Goal: Find specific page/section: Find specific page/section

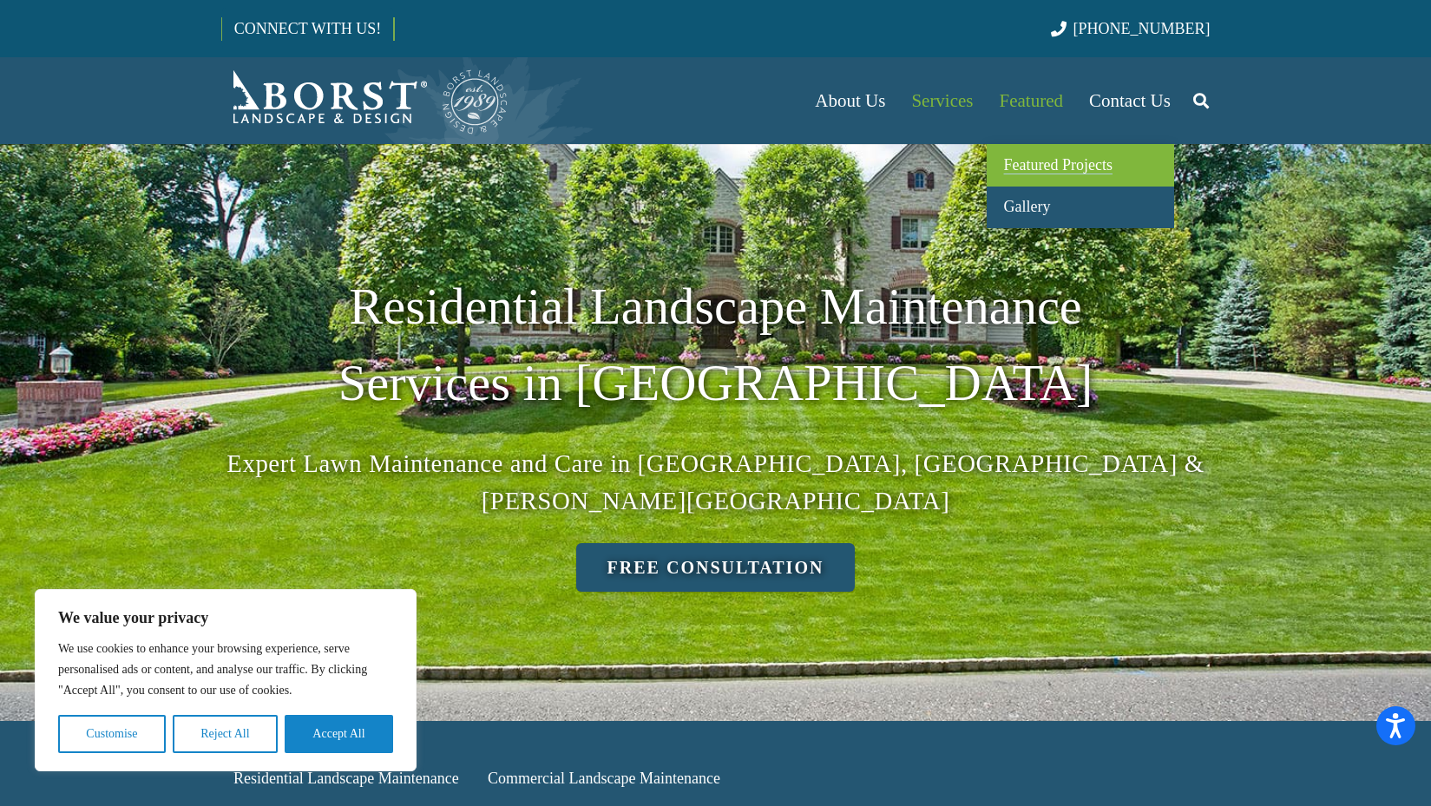
click at [1035, 161] on span "Featured Projects" at bounding box center [1058, 164] width 108 height 17
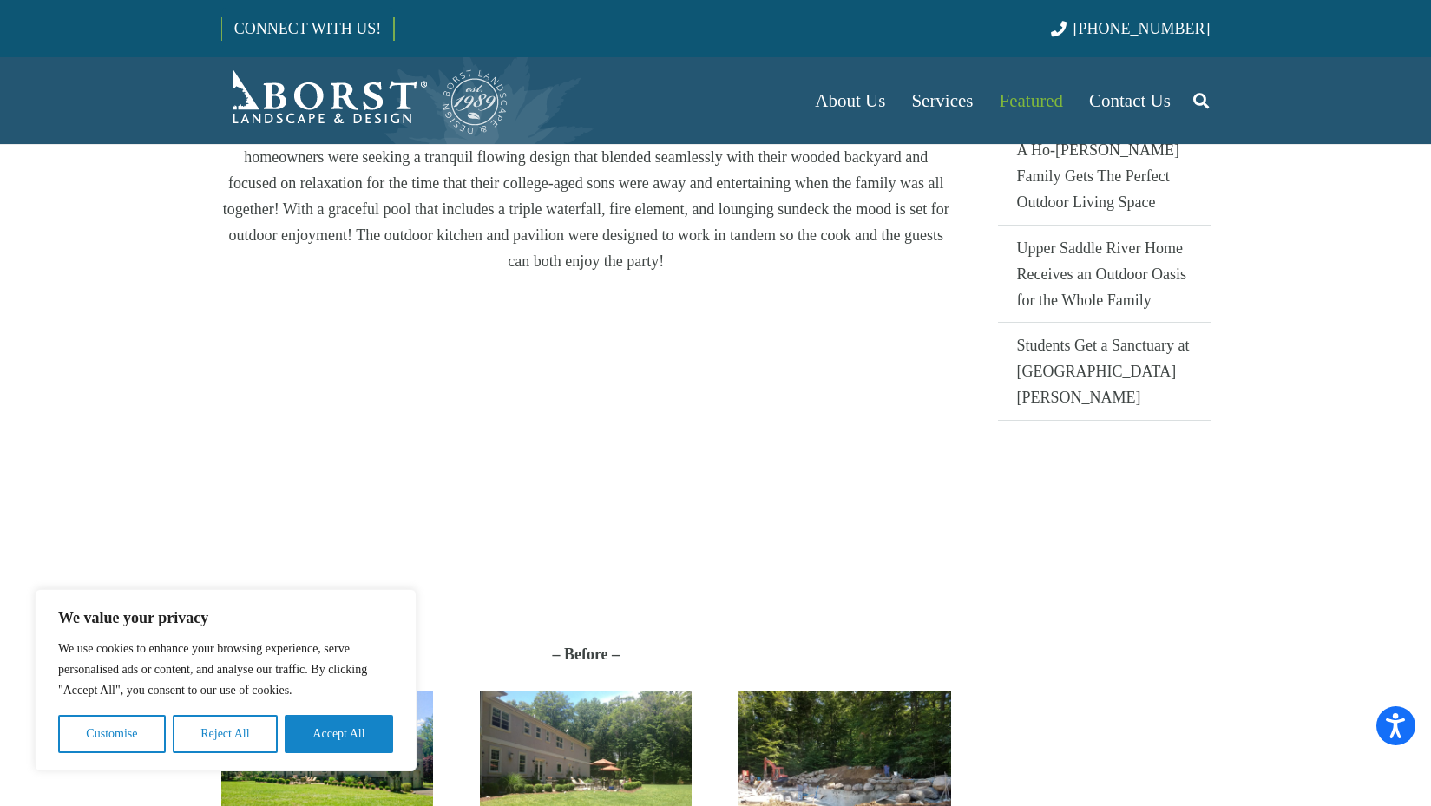
scroll to position [440, 0]
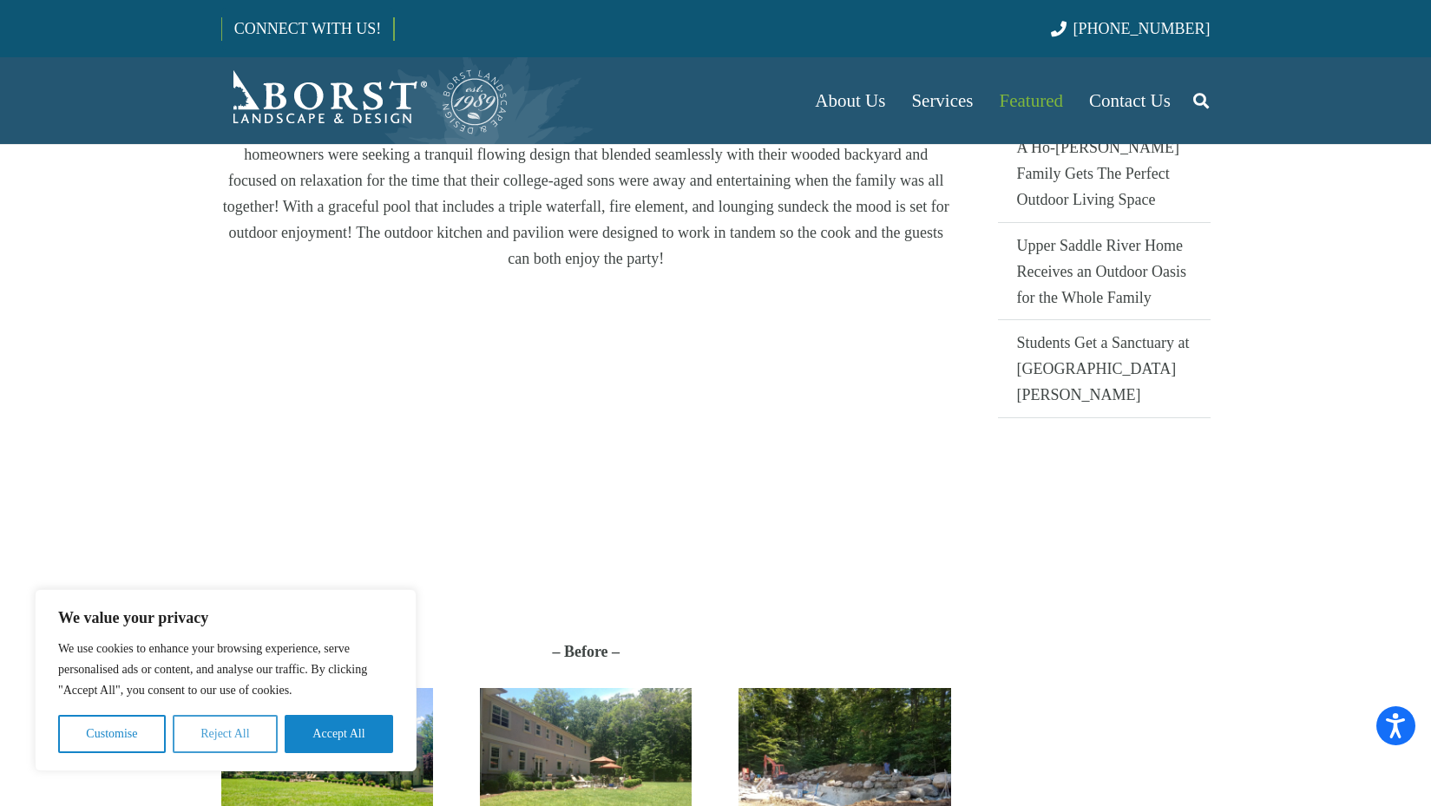
click at [218, 738] on button "Reject All" at bounding box center [225, 734] width 105 height 38
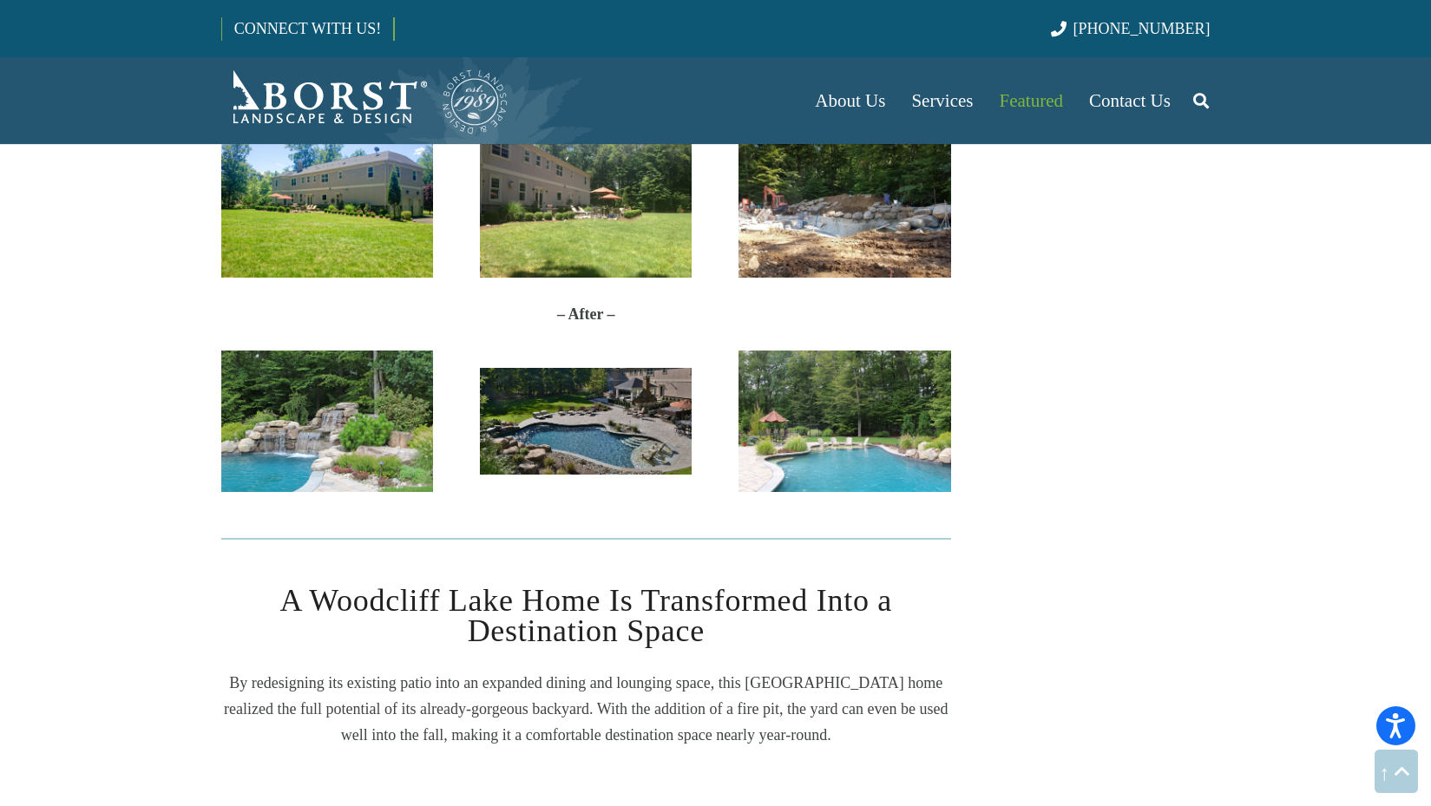
scroll to position [1015, 0]
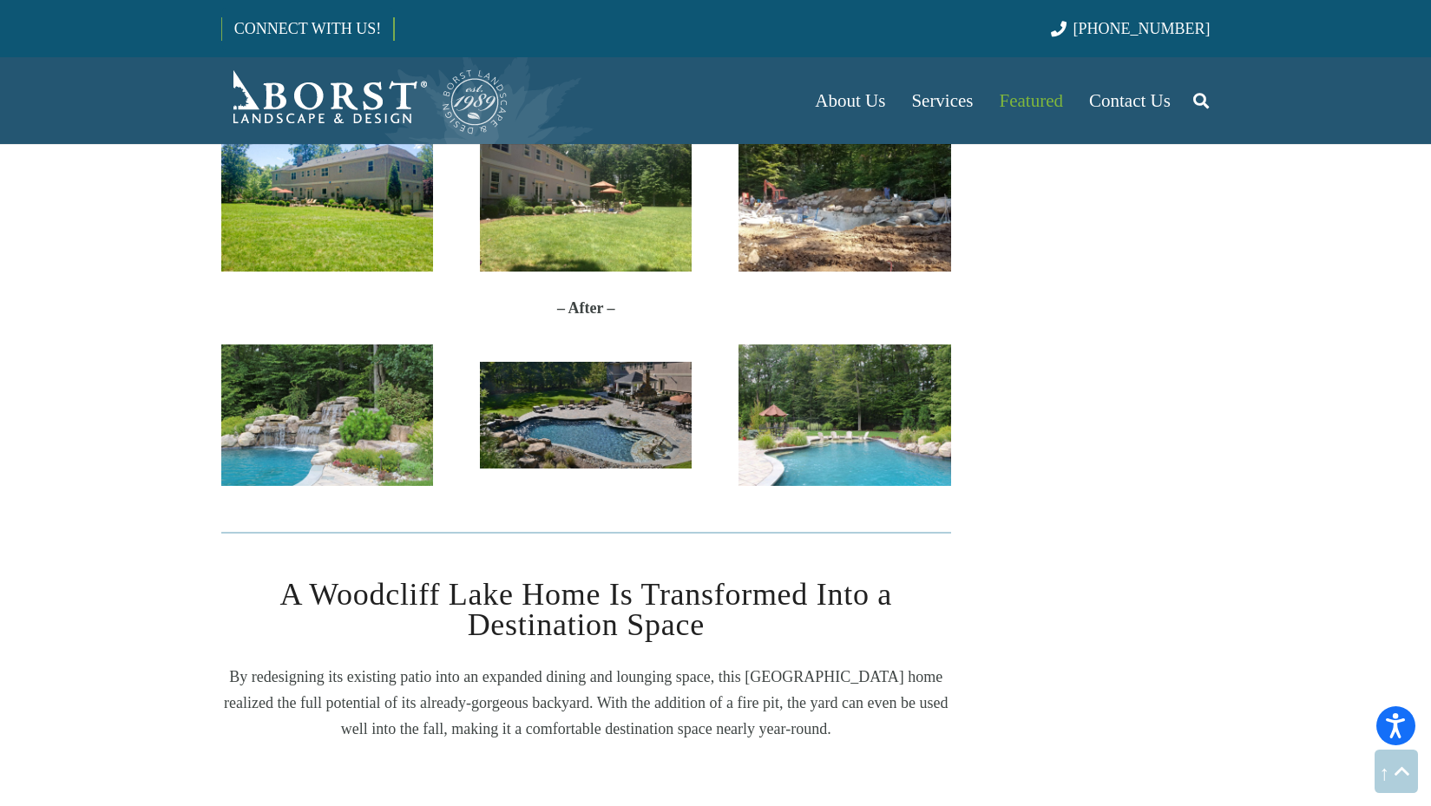
click at [836, 406] on img "IMG_8663" at bounding box center [844, 414] width 212 height 141
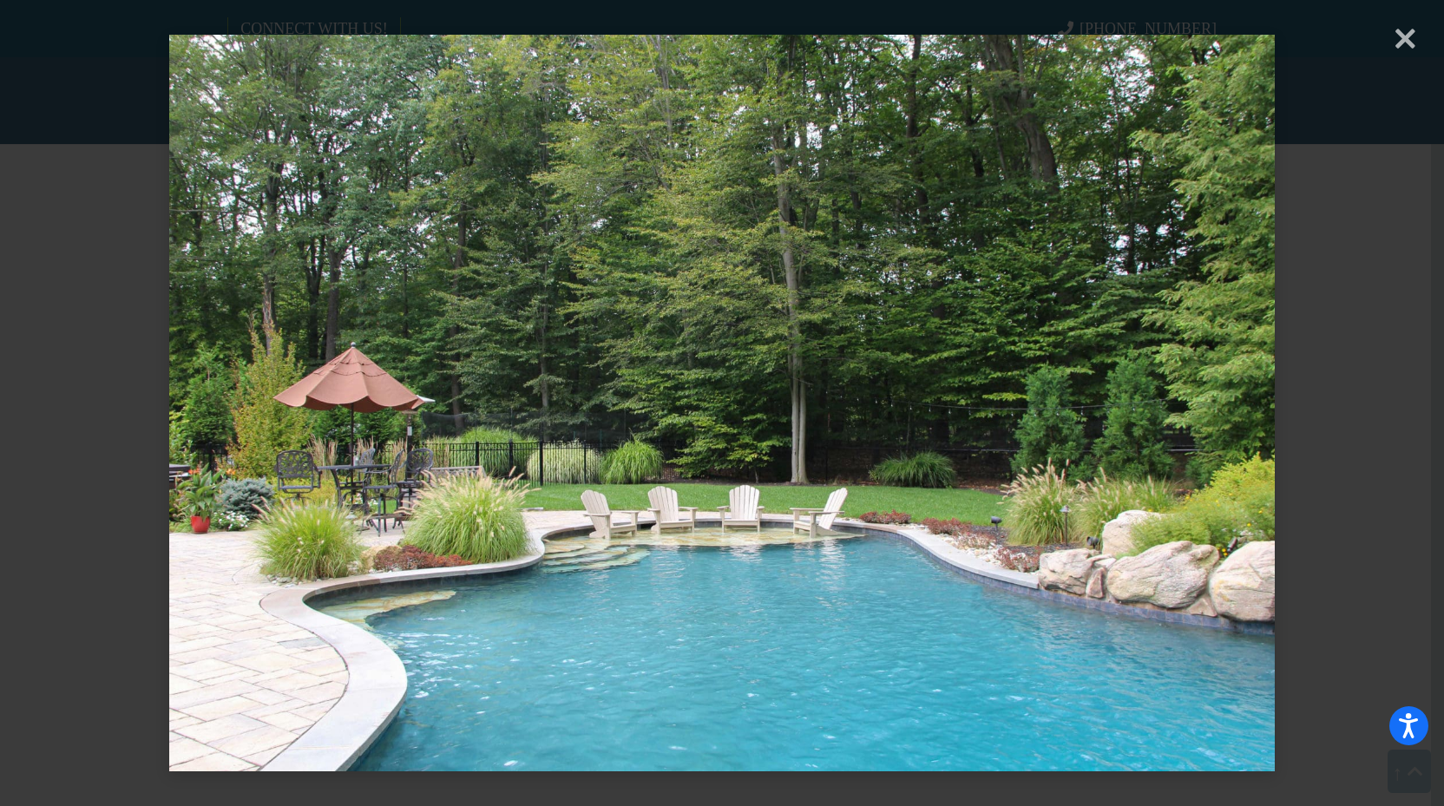
click at [1409, 43] on div "× Loading..." at bounding box center [722, 403] width 1444 height 806
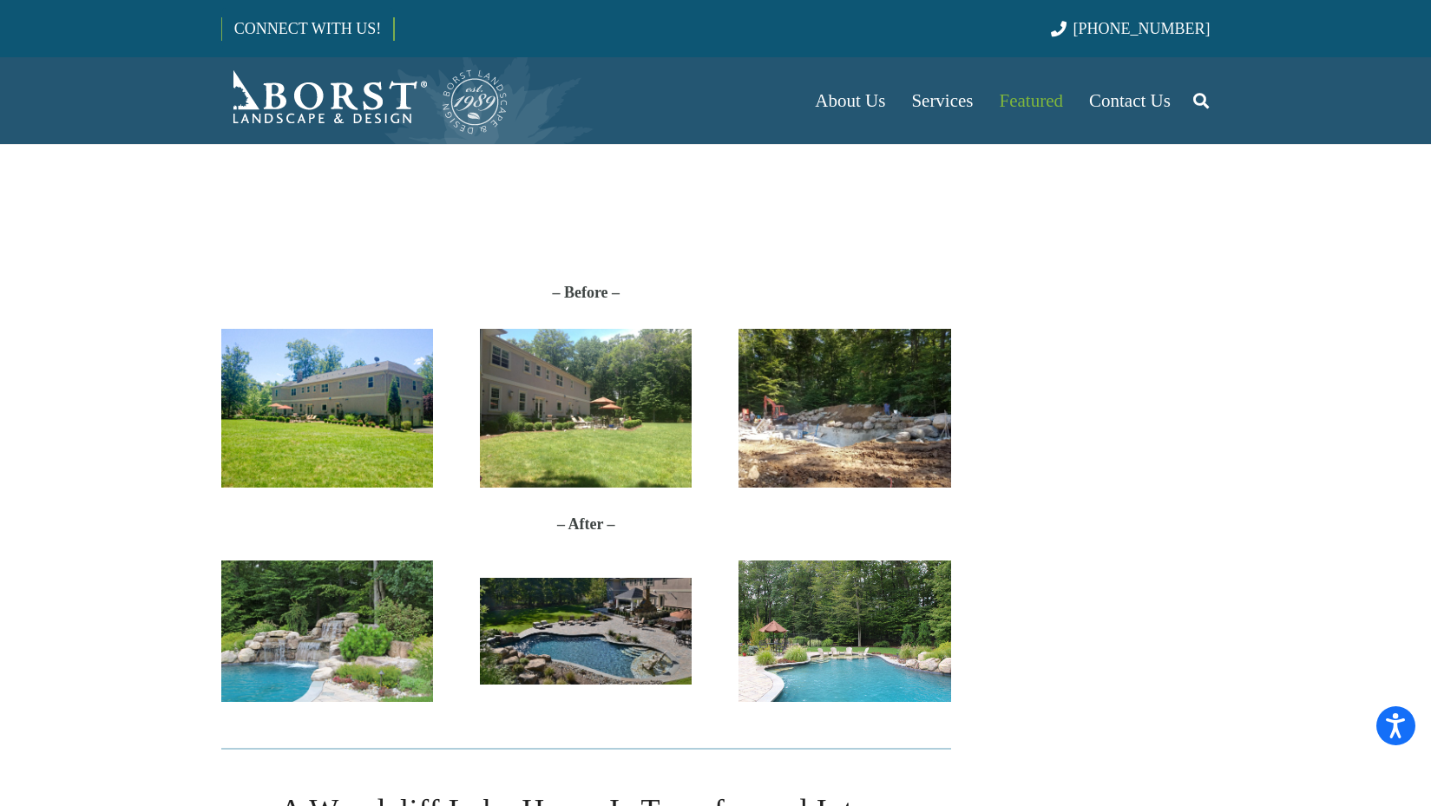
scroll to position [795, 0]
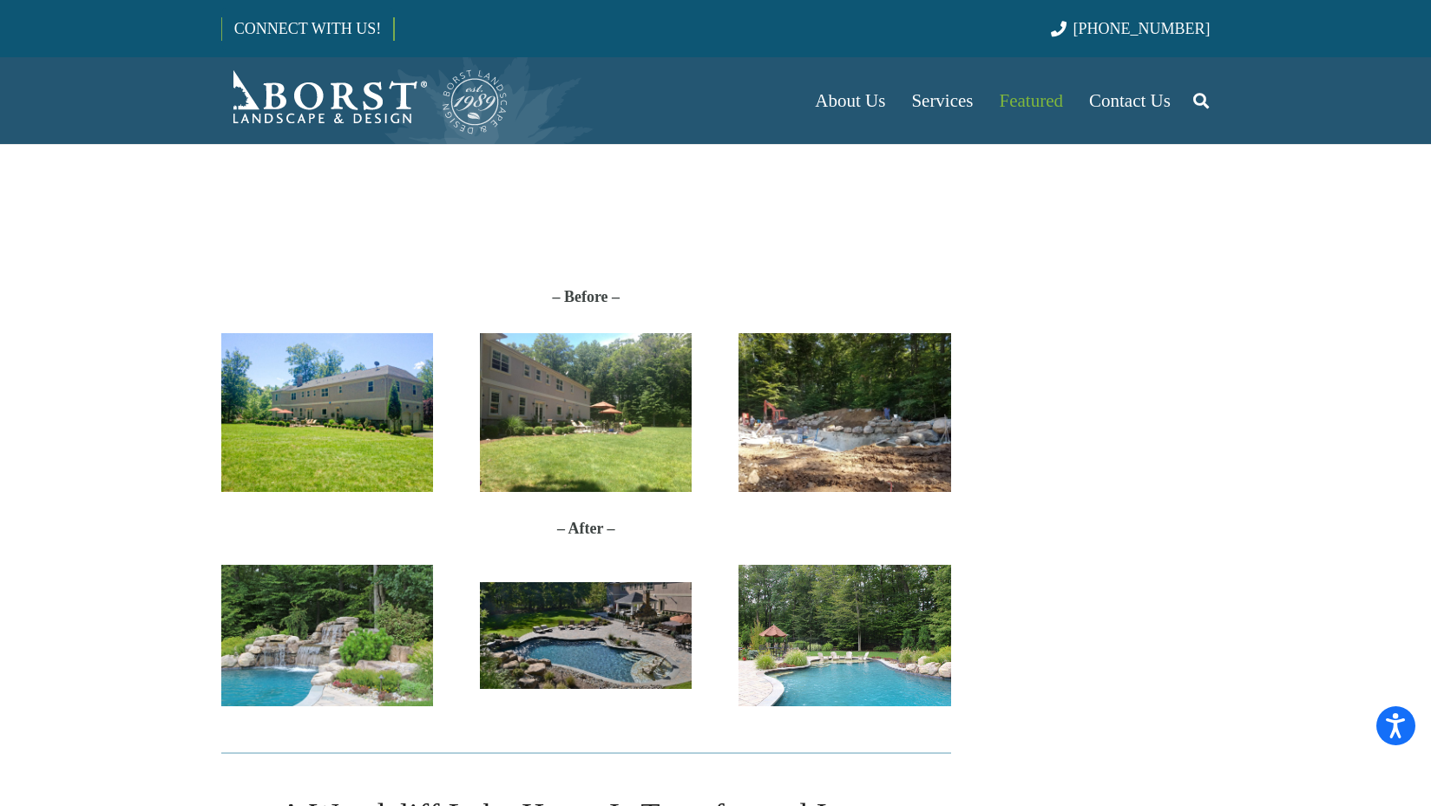
click at [364, 371] on img "Before_V01" at bounding box center [327, 412] width 212 height 159
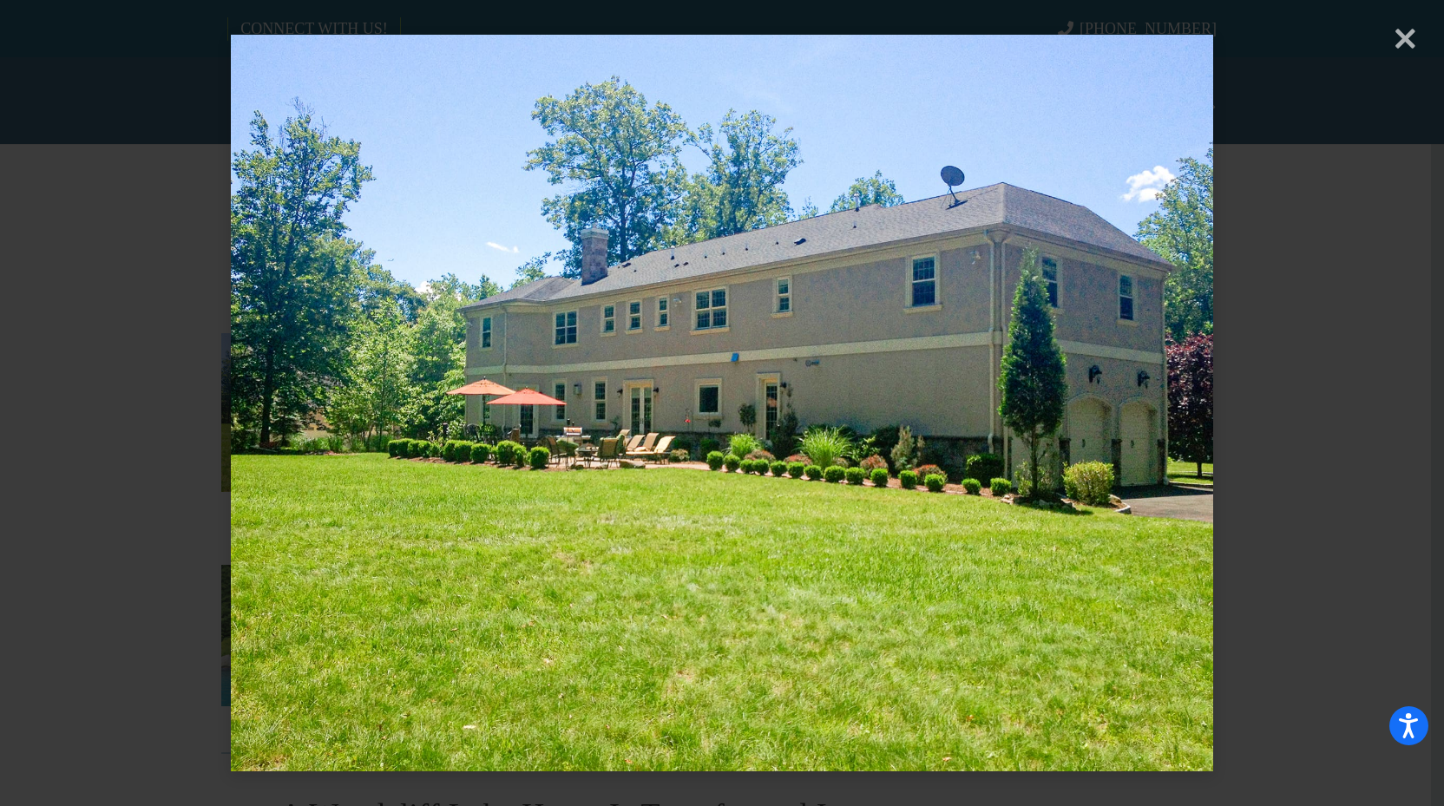
click at [366, 370] on img at bounding box center [722, 403] width 982 height 806
click at [1413, 44] on div "× Loading..." at bounding box center [722, 403] width 1444 height 806
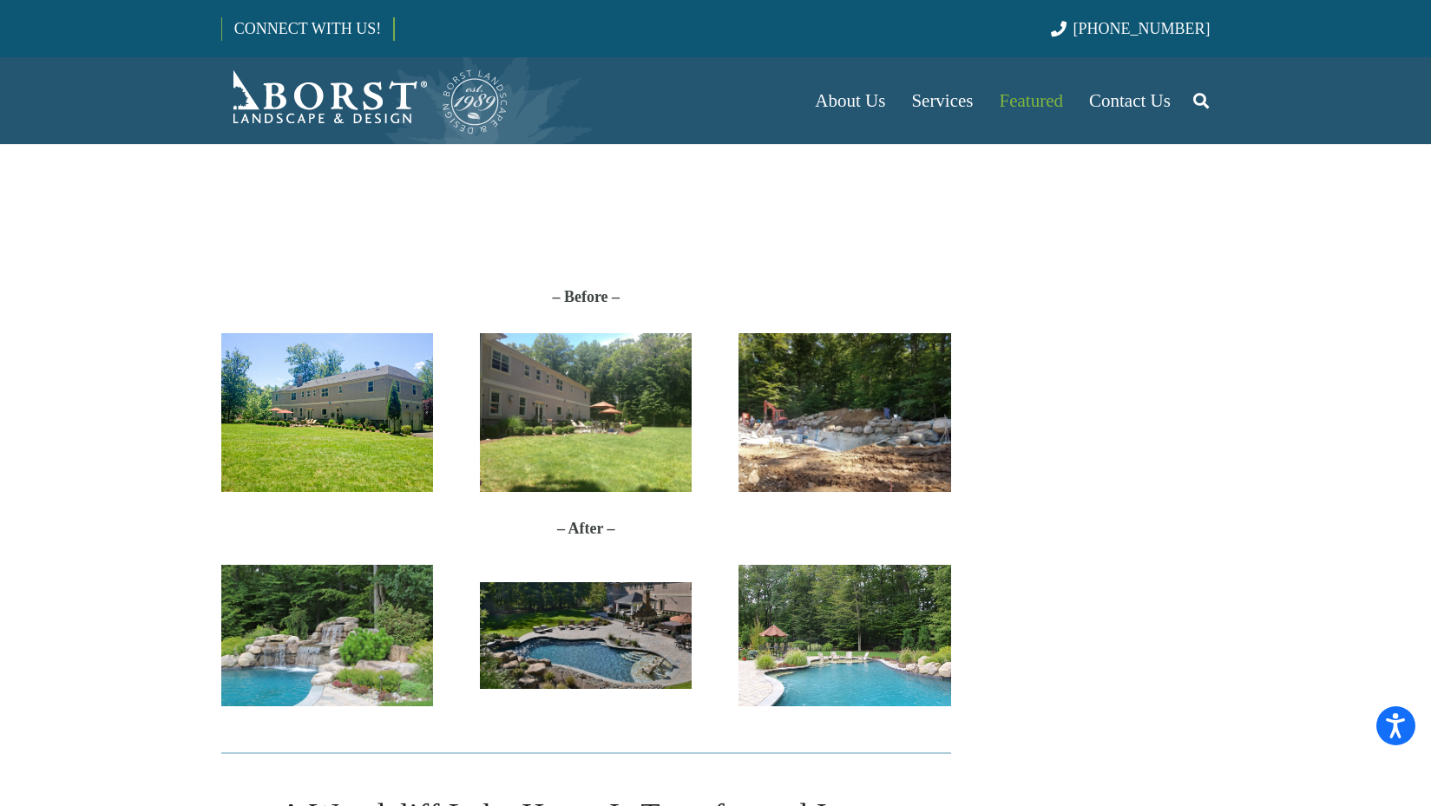
click at [811, 377] on img "proj-before" at bounding box center [844, 412] width 212 height 159
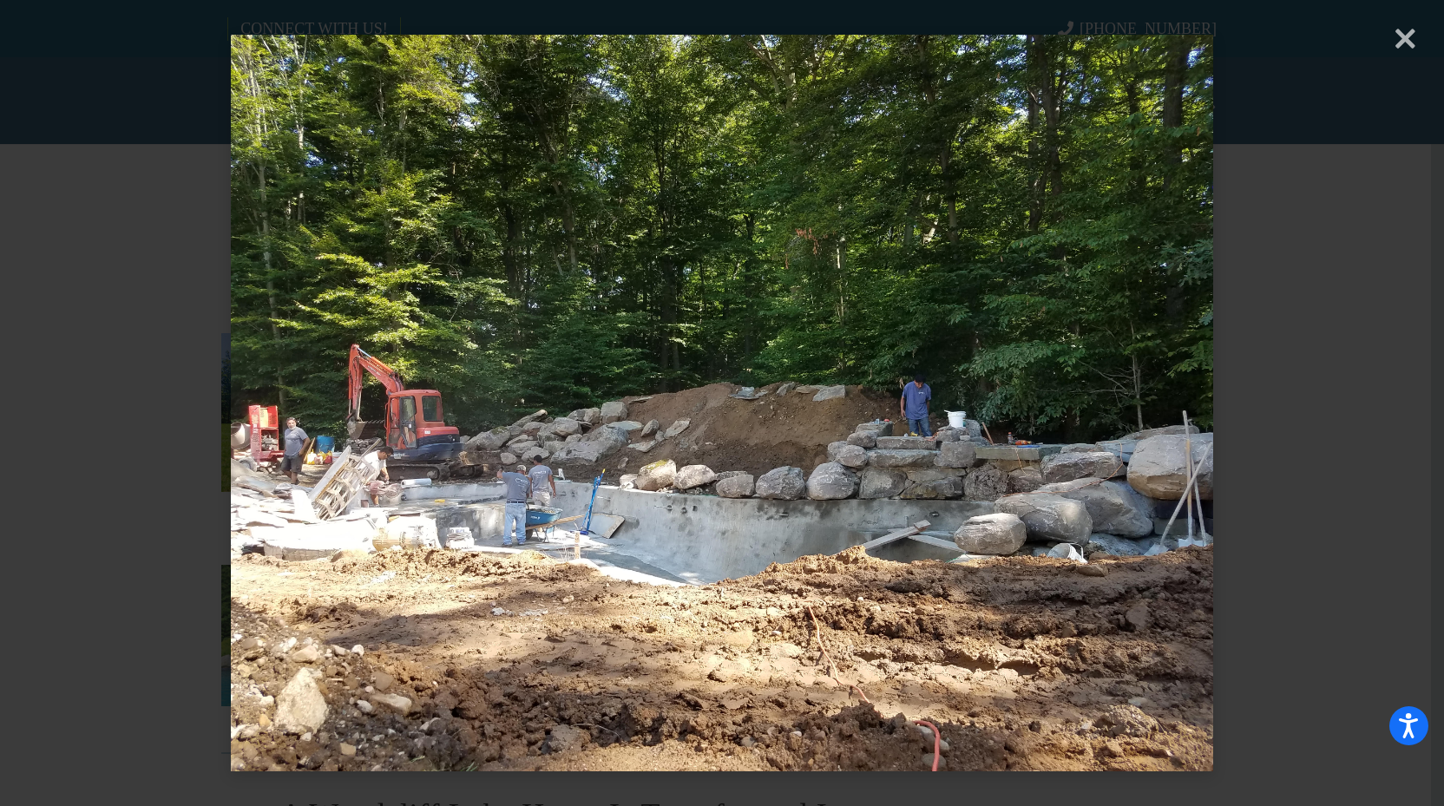
click at [1408, 35] on div "× Loading..." at bounding box center [722, 403] width 1444 height 806
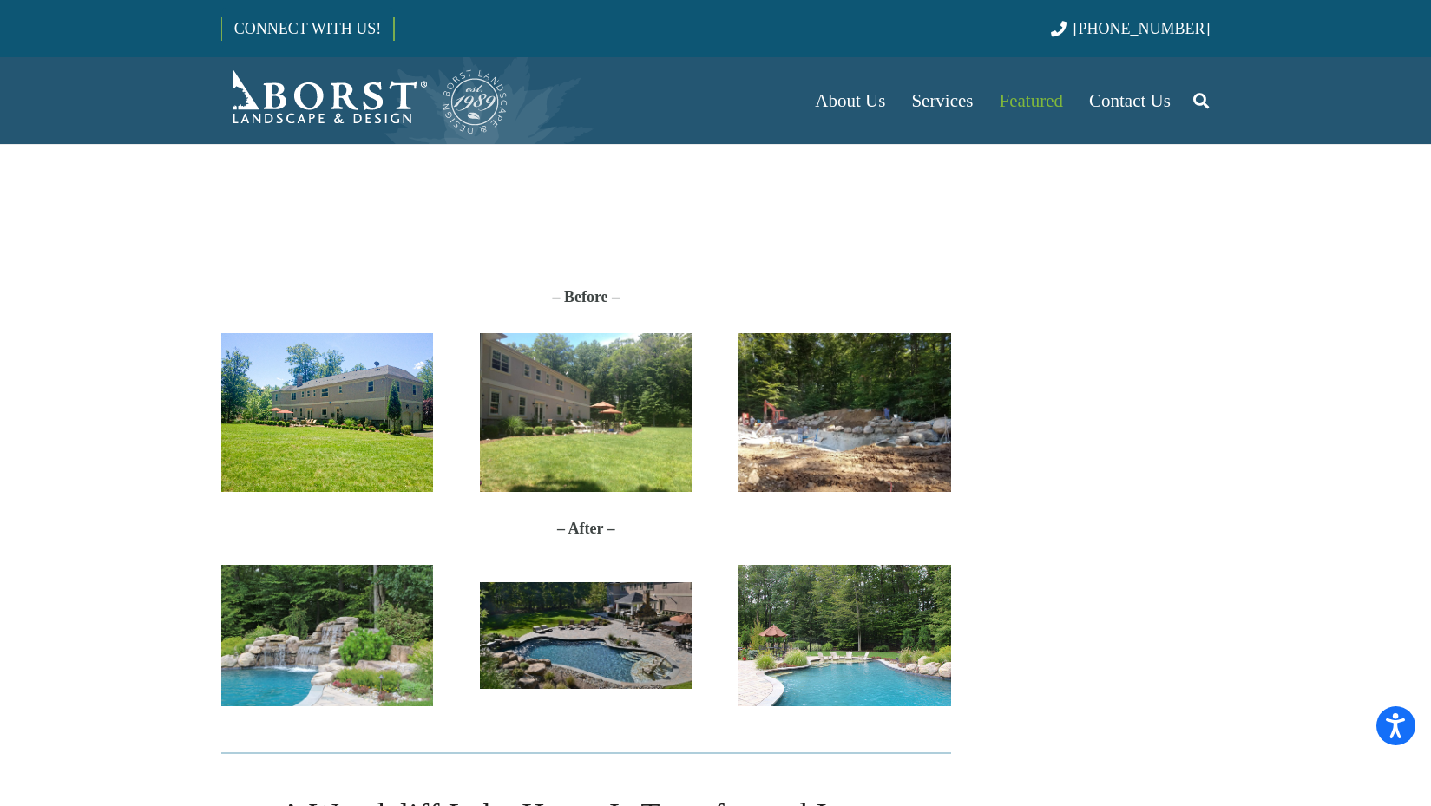
click at [336, 640] on img "IMG_8661" at bounding box center [327, 635] width 212 height 141
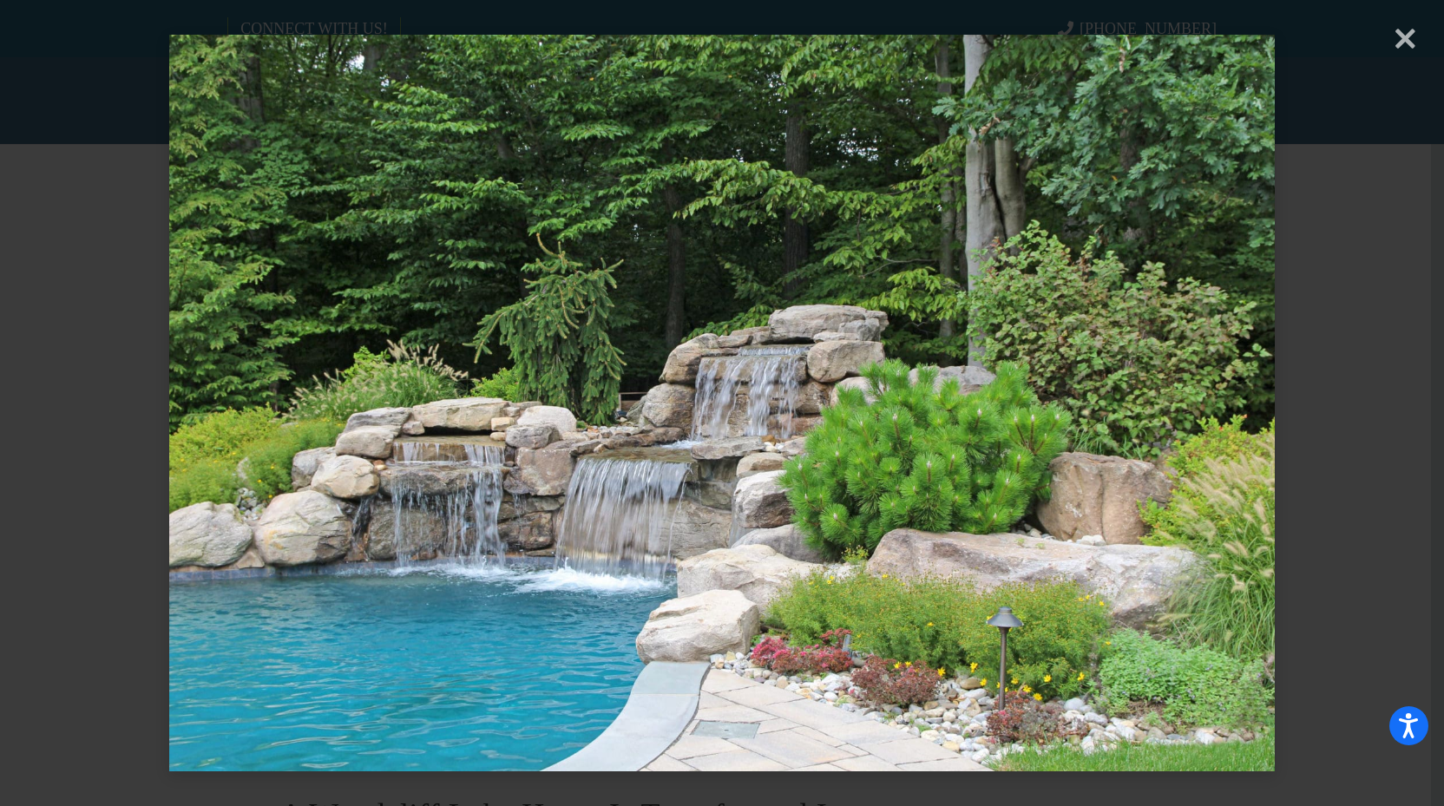
click at [1413, 42] on div "× Loading..." at bounding box center [722, 403] width 1444 height 806
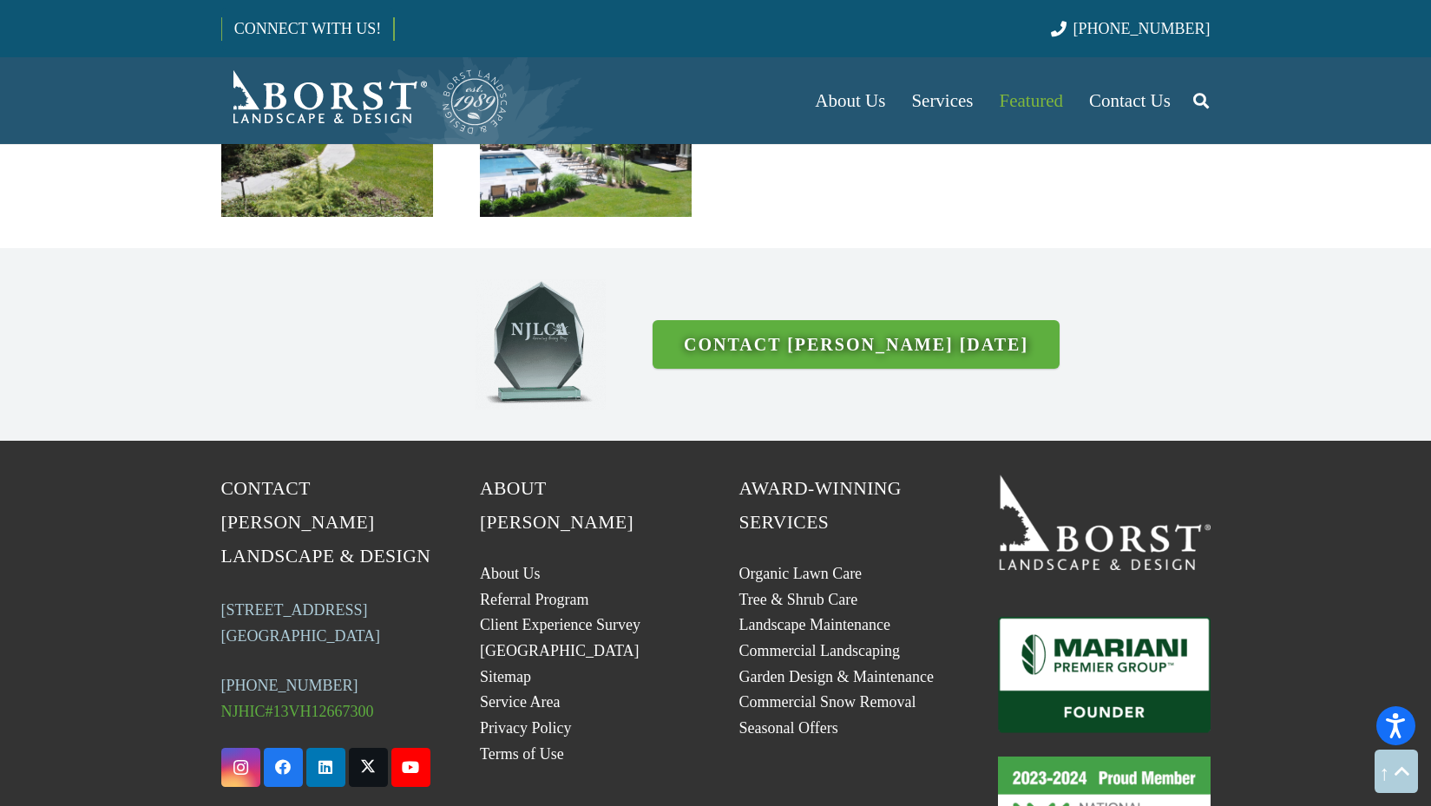
scroll to position [4521, 0]
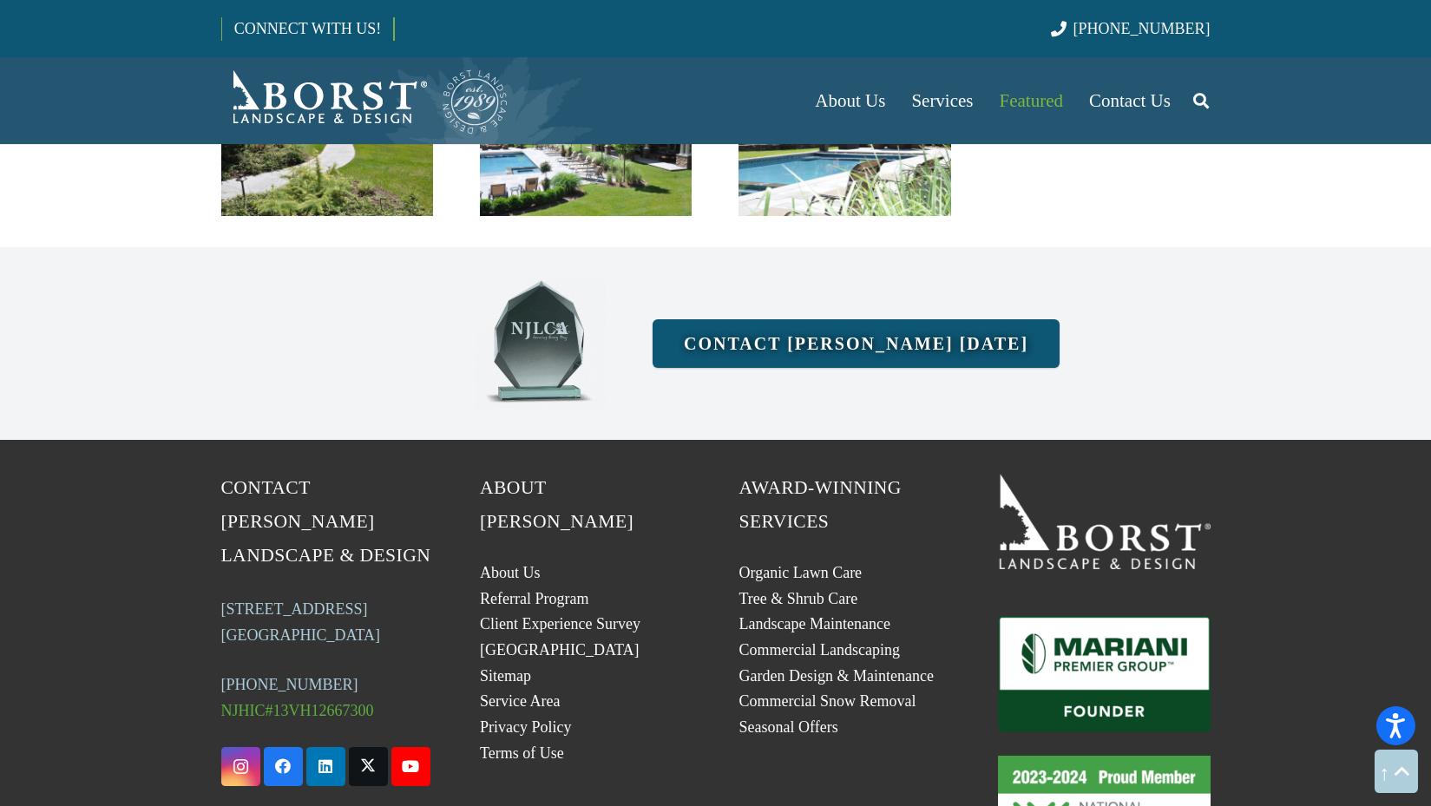
click at [779, 319] on link "Contact [PERSON_NAME] [DATE]" at bounding box center [856, 343] width 407 height 49
